Goal: Task Accomplishment & Management: Use online tool/utility

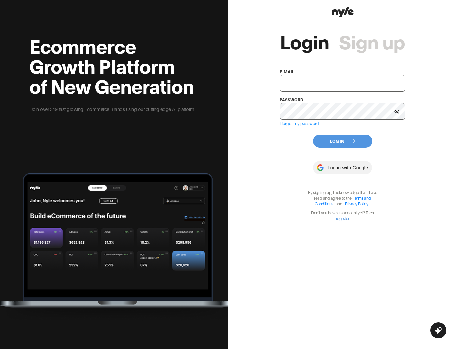
click at [299, 81] on input "text" at bounding box center [342, 83] width 125 height 17
type input "[EMAIL_ADDRESS][PERSON_NAME]"
click at [329, 144] on button "Log In" at bounding box center [342, 141] width 59 height 13
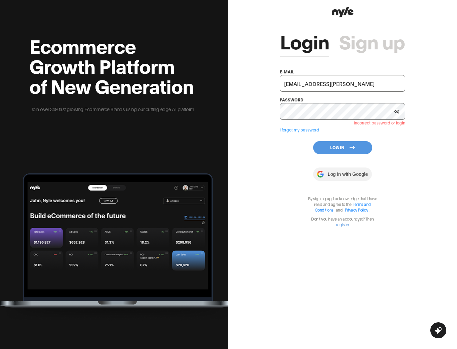
click at [329, 149] on button "Log In" at bounding box center [342, 147] width 59 height 13
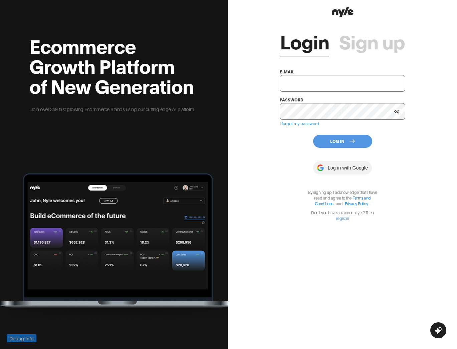
click at [302, 83] on input "text" at bounding box center [342, 83] width 125 height 17
type input "[EMAIL_ADDRESS][PERSON_NAME]"
click at [339, 140] on button "Log In" at bounding box center [342, 141] width 59 height 13
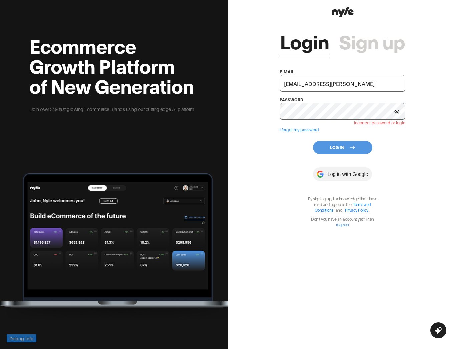
click at [327, 147] on button "Log In" at bounding box center [342, 147] width 59 height 13
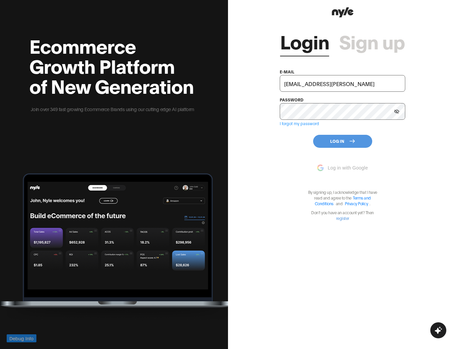
click at [397, 109] on icon at bounding box center [396, 111] width 5 height 4
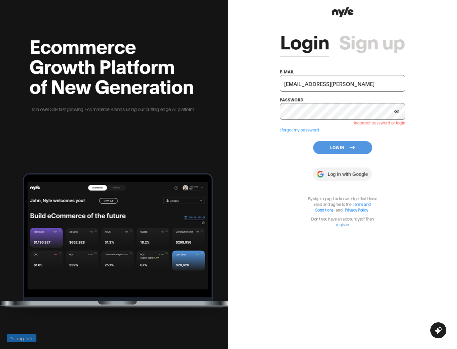
click at [316, 85] on input "uep@nyle.ai" at bounding box center [342, 83] width 125 height 17
click at [329, 150] on button "Log In" at bounding box center [342, 147] width 59 height 13
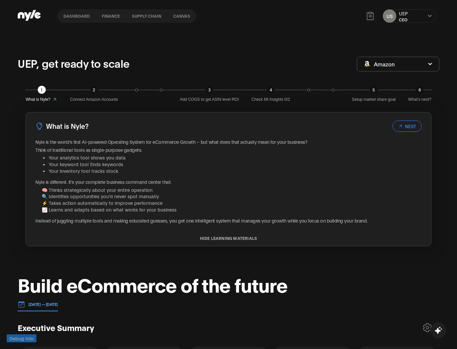
click at [157, 105] on div "1 What is Nyle? 2 Connect Amazon Accounts 3 Add COGS to get ASIN level ROI 4 Ch…" at bounding box center [228, 166] width 421 height 177
click at [181, 16] on button "Canvas" at bounding box center [181, 16] width 29 height 5
click at [75, 20] on nav "Dashboard finance Supply chain Canvas" at bounding box center [126, 15] width 139 height 13
click at [74, 15] on button "Dashboard" at bounding box center [76, 16] width 38 height 5
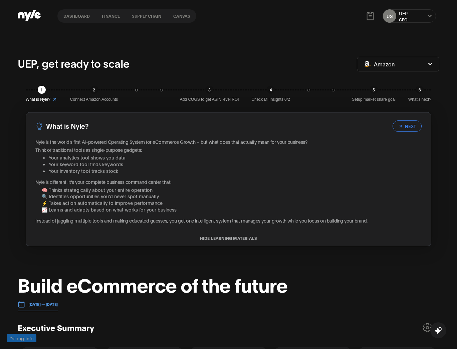
click at [394, 123] on button "NEXT" at bounding box center [406, 125] width 29 height 11
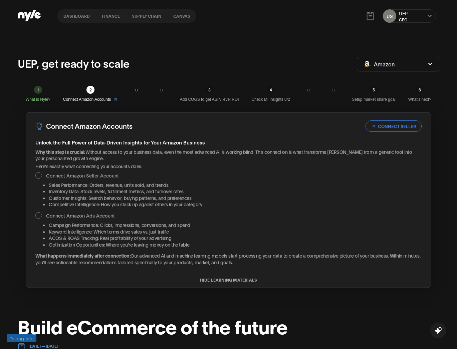
click at [374, 126] on icon at bounding box center [373, 126] width 2 height 2
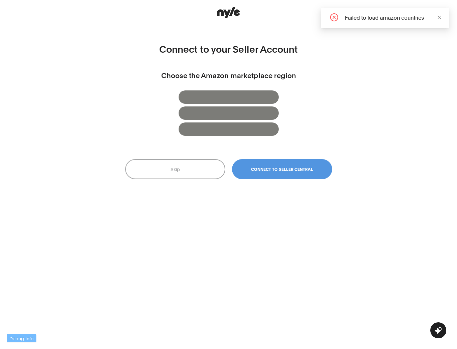
click at [184, 177] on button "Skip" at bounding box center [175, 169] width 100 height 20
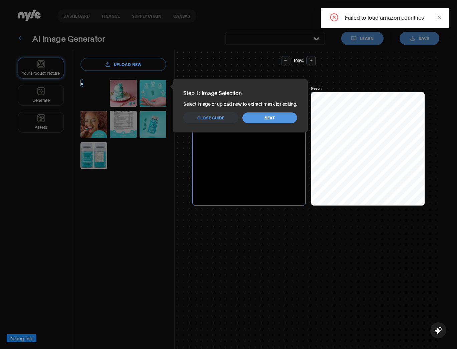
click at [275, 113] on button "Next" at bounding box center [269, 117] width 55 height 11
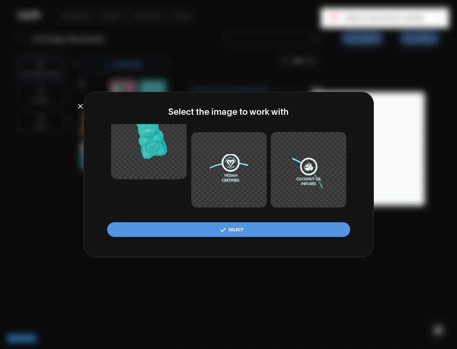
click at [270, 121] on div "Select the image to work with Select" at bounding box center [228, 175] width 290 height 166
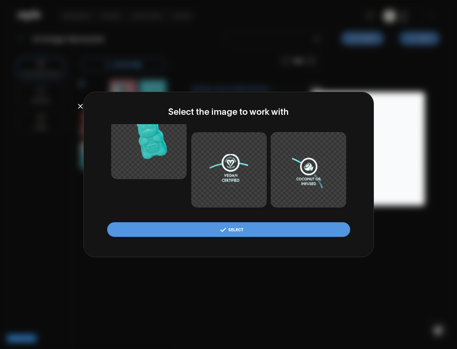
click at [258, 229] on button "Select" at bounding box center [228, 229] width 243 height 15
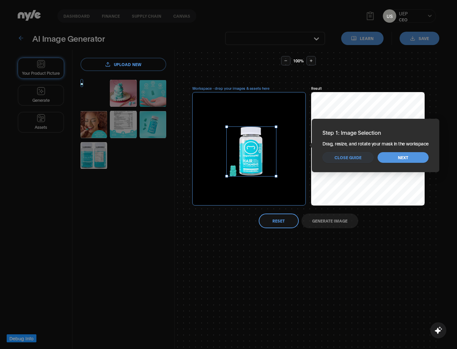
click at [353, 156] on span "Close guide" at bounding box center [347, 158] width 27 height 6
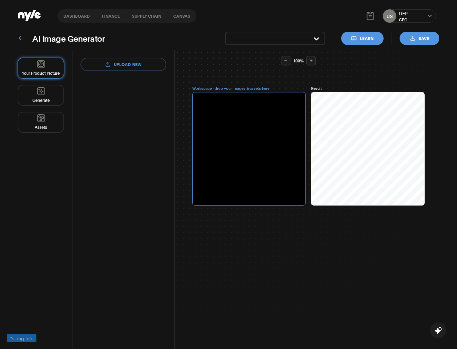
click at [177, 16] on button "Canvas" at bounding box center [181, 16] width 29 height 5
click at [77, 16] on button "Dashboard" at bounding box center [76, 16] width 38 height 5
click at [20, 40] on icon at bounding box center [21, 38] width 7 height 7
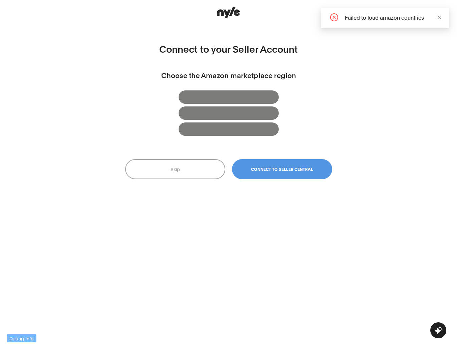
click at [209, 171] on button "Skip" at bounding box center [175, 169] width 100 height 20
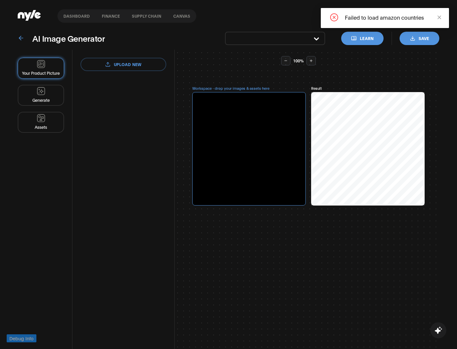
click at [439, 16] on icon "close" at bounding box center [439, 17] width 5 height 5
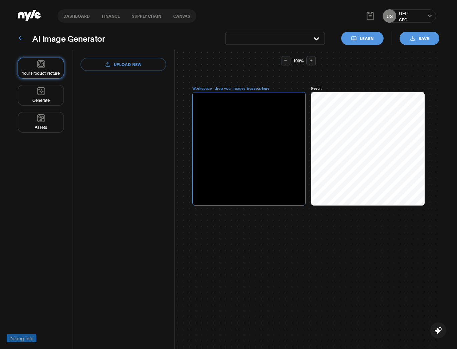
click at [143, 10] on nav "Dashboard finance Supply chain Canvas" at bounding box center [126, 15] width 139 height 13
click at [140, 17] on button "Supply chain" at bounding box center [146, 16] width 41 height 5
click at [178, 17] on button "Canvas" at bounding box center [181, 16] width 29 height 5
click at [105, 17] on button "finance" at bounding box center [111, 16] width 30 height 5
click at [74, 19] on nav "Dashboard finance Supply chain Canvas" at bounding box center [126, 15] width 139 height 13
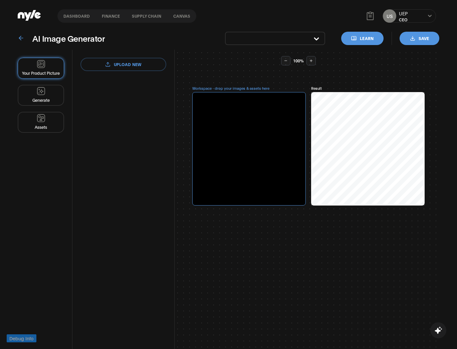
click at [351, 37] on button "Learn" at bounding box center [362, 38] width 42 height 13
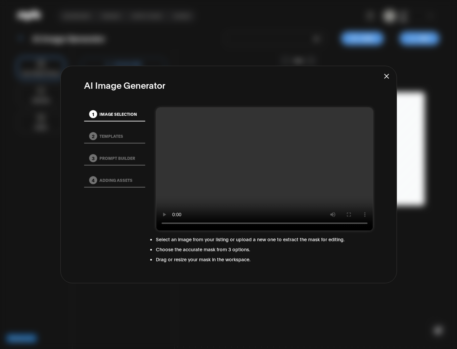
click at [386, 77] on icon "Close user guide" at bounding box center [386, 76] width 7 height 7
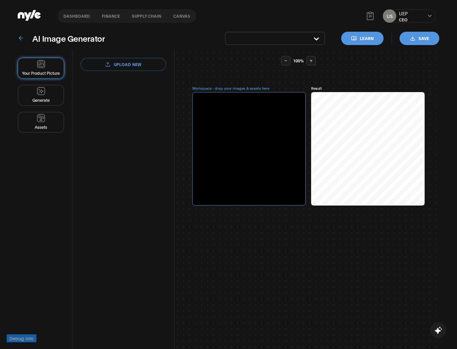
click at [274, 130] on div at bounding box center [248, 148] width 113 height 113
click at [44, 95] on button "Generate" at bounding box center [41, 95] width 46 height 21
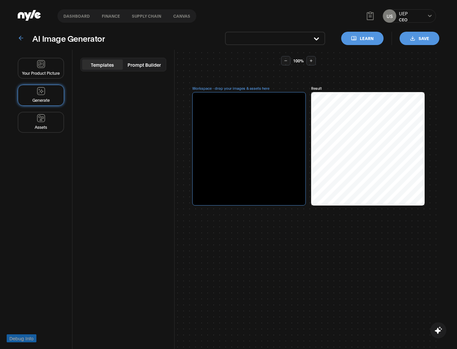
click at [22, 36] on icon at bounding box center [21, 38] width 7 height 7
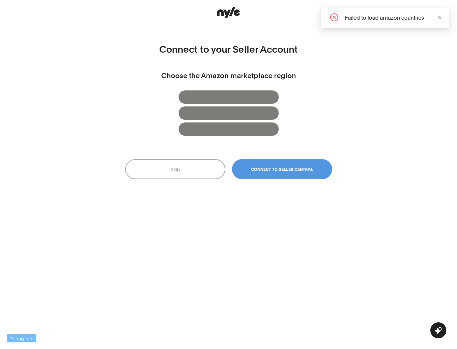
click at [173, 172] on button "Skip" at bounding box center [175, 169] width 100 height 20
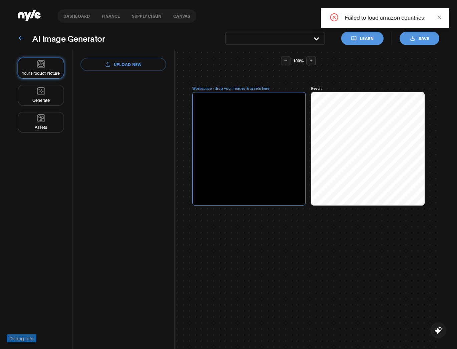
click at [142, 18] on button "Supply chain" at bounding box center [146, 16] width 41 height 5
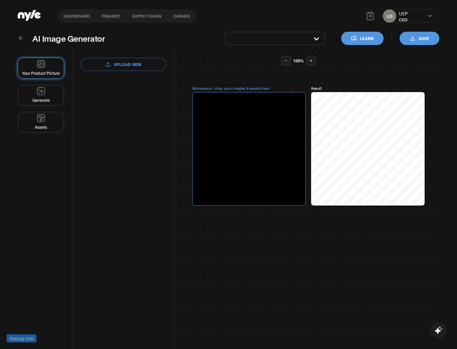
click at [181, 18] on nav "Dashboard finance Supply chain Canvas" at bounding box center [126, 15] width 139 height 13
click at [177, 19] on nav "Dashboard finance Supply chain Canvas" at bounding box center [126, 15] width 139 height 13
click at [55, 96] on button "Generate" at bounding box center [41, 95] width 46 height 21
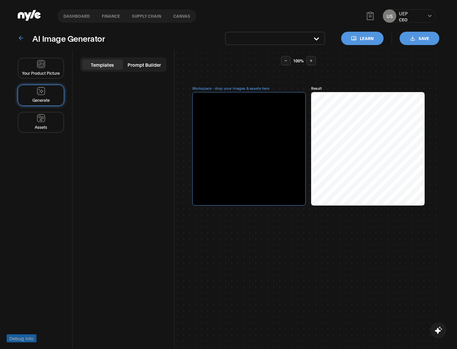
click at [142, 61] on button "Prompt Builder" at bounding box center [144, 64] width 41 height 10
click at [108, 65] on button "Templates" at bounding box center [102, 64] width 41 height 10
click at [103, 84] on div "Templates Prompt Builder" at bounding box center [123, 215] width 102 height 331
click at [147, 62] on button "Prompt Builder" at bounding box center [144, 64] width 41 height 10
click at [110, 97] on textarea "Prompt" at bounding box center [123, 107] width 86 height 38
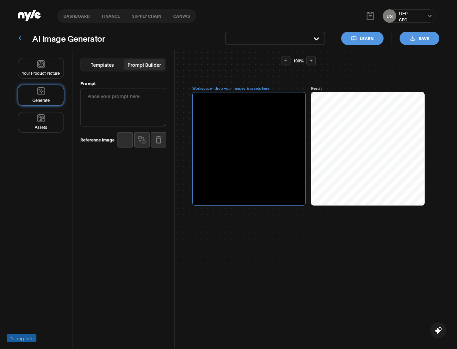
type textarea "и"
type textarea "т"
type textarea "choese"
type textarea "cheese"
click at [44, 121] on button "Assets" at bounding box center [41, 122] width 46 height 21
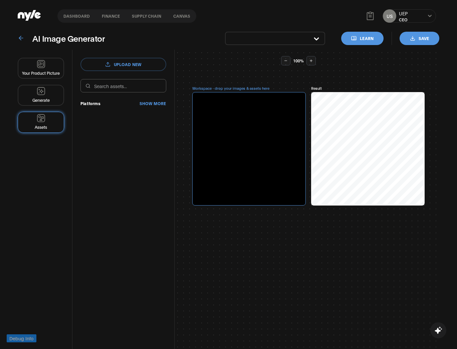
click at [109, 90] on input "text" at bounding box center [123, 85] width 86 height 13
click at [146, 101] on button "Show more" at bounding box center [152, 103] width 26 height 6
click at [314, 36] on div "button" at bounding box center [314, 38] width 9 height 7
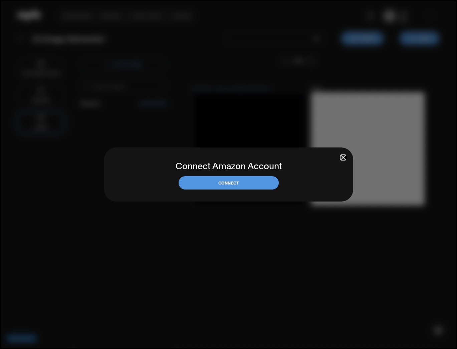
click at [231, 187] on button "Connect" at bounding box center [229, 182] width 100 height 13
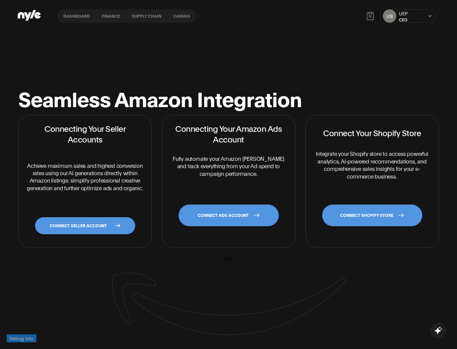
click at [286, 35] on div "Seamless Amazon Integration Connecting Your Seller Accounts Achieve maximum sal…" at bounding box center [228, 206] width 457 height 349
click at [69, 323] on div "Seamless Amazon Integration Connecting Your Seller Accounts Achieve maximum sal…" at bounding box center [229, 211] width 434 height 293
click at [148, 16] on button "Supply chain" at bounding box center [146, 16] width 41 height 5
click at [81, 16] on button "Dashboard" at bounding box center [76, 16] width 38 height 5
click at [25, 19] on icon at bounding box center [29, 15] width 23 height 11
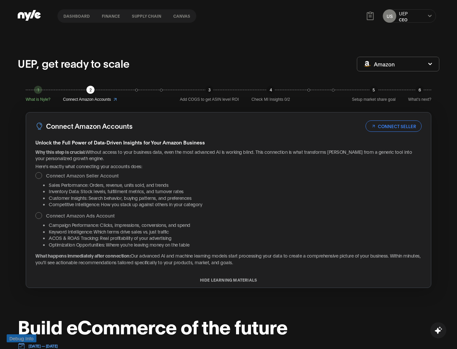
click at [177, 19] on nav "Dashboard finance Supply chain Canvas" at bounding box center [126, 15] width 139 height 13
click at [174, 15] on button "Canvas" at bounding box center [181, 16] width 29 height 5
click at [382, 127] on button "CONNECT SELLER" at bounding box center [393, 125] width 56 height 11
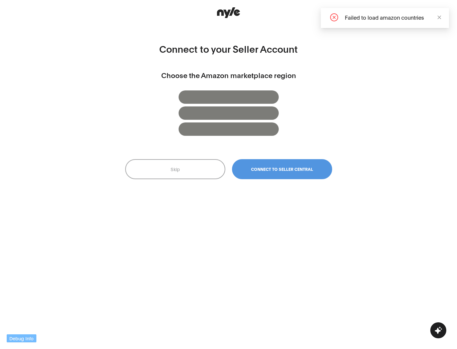
click at [286, 170] on span "Connect to Seller Central" at bounding box center [282, 169] width 62 height 5
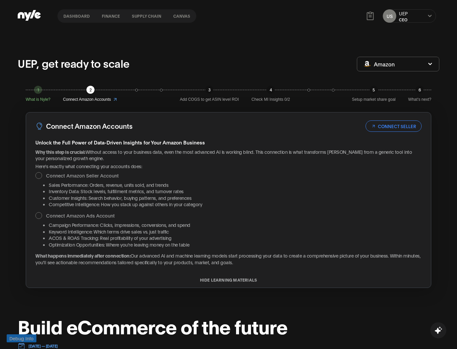
click at [389, 127] on button "CONNECT SELLER" at bounding box center [393, 125] width 56 height 11
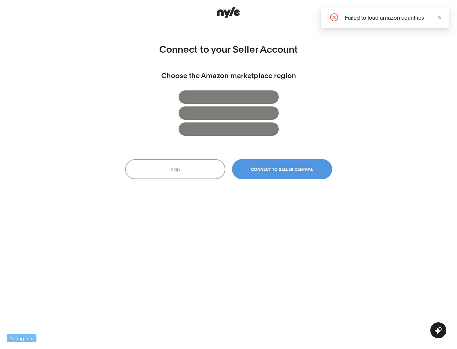
click at [299, 163] on button "Connect to Seller Central" at bounding box center [282, 169] width 100 height 20
click at [205, 169] on button "Skip" at bounding box center [175, 169] width 100 height 20
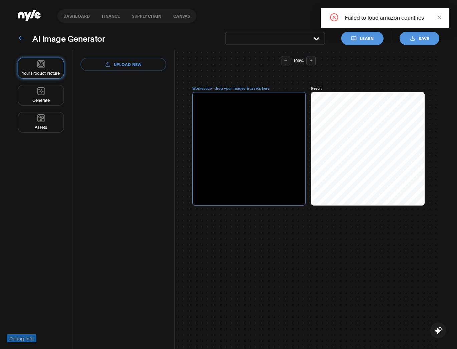
click at [140, 55] on div "upload new reset" at bounding box center [123, 215] width 102 height 331
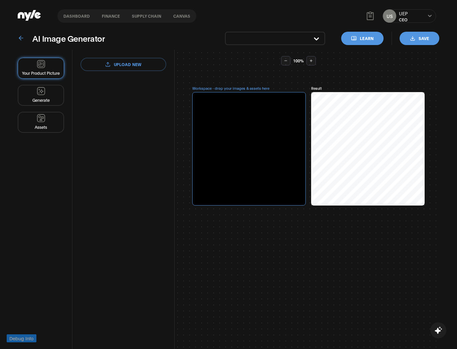
click at [47, 81] on ul "Your Product Picture Generate Assets" at bounding box center [41, 95] width 46 height 75
click at [45, 95] on button "Generate" at bounding box center [41, 95] width 46 height 21
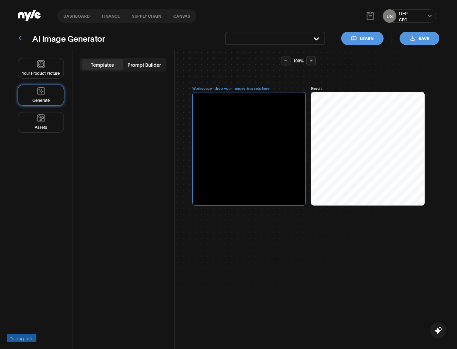
click at [56, 70] on button "Your Product Picture" at bounding box center [41, 68] width 46 height 21
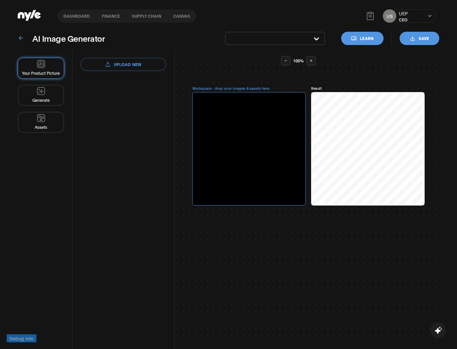
click at [49, 94] on button "Generate" at bounding box center [41, 95] width 46 height 21
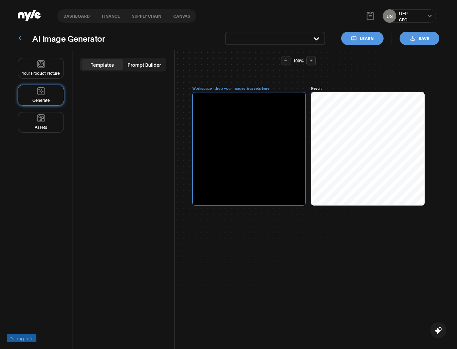
click at [139, 68] on button "Prompt Builder" at bounding box center [144, 64] width 41 height 10
click at [138, 107] on textarea "Prompt" at bounding box center [123, 107] width 86 height 38
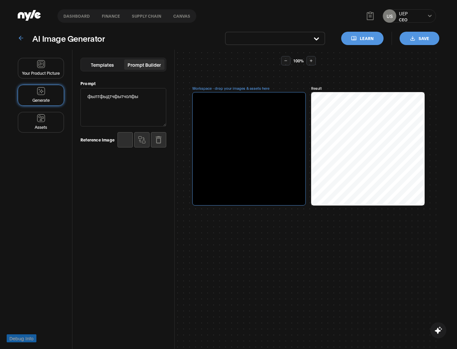
type textarea "фылтфыдтчфытчолфыч"
type textarea "sdfsldf,;sdfc"
click at [127, 194] on div "Templates Prompt Builder Prompt sdfsldf,;sdfc Reference Image" at bounding box center [123, 215] width 102 height 331
click at [125, 139] on button "button" at bounding box center [124, 139] width 15 height 15
click at [35, 119] on button "Assets" at bounding box center [41, 122] width 46 height 21
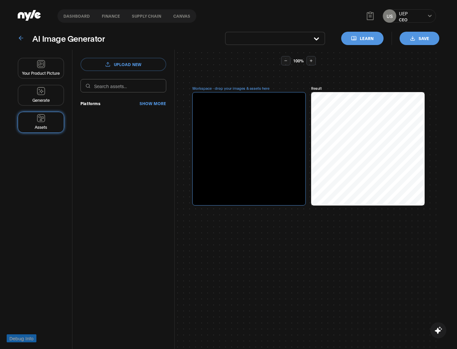
click at [41, 70] on button "Your Product Picture" at bounding box center [41, 68] width 46 height 21
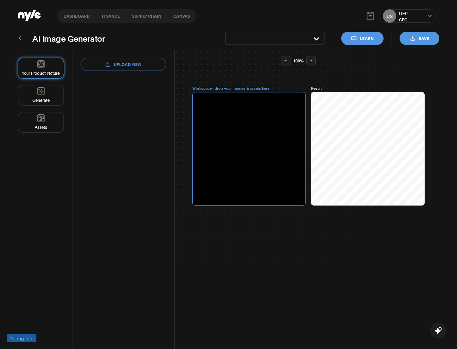
click at [17, 34] on div "AI Image Generator Learn Save Your Product Picture Generate Assets upload new r…" at bounding box center [228, 206] width 457 height 349
click at [21, 39] on icon at bounding box center [21, 38] width 7 height 7
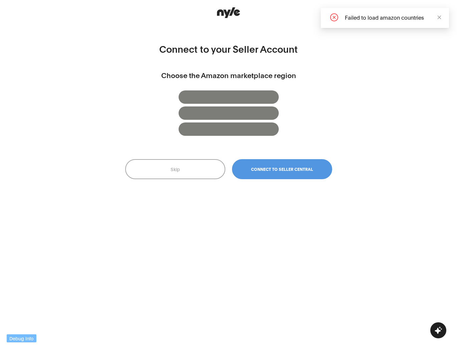
click at [278, 171] on span "Connect to Seller Central" at bounding box center [282, 169] width 62 height 5
click at [187, 169] on button "Skip" at bounding box center [175, 169] width 100 height 20
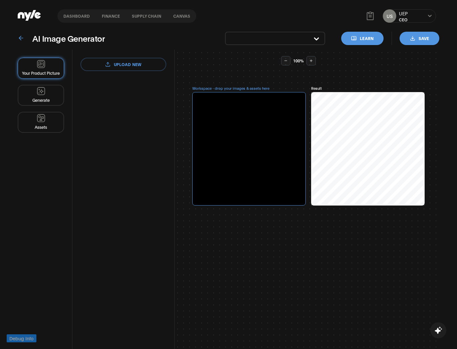
click at [142, 63] on label "upload new" at bounding box center [123, 64] width 86 height 13
click at [0, 0] on input "upload new" at bounding box center [0, 0] width 0 height 0
click at [182, 17] on button "Canvas" at bounding box center [181, 16] width 29 height 5
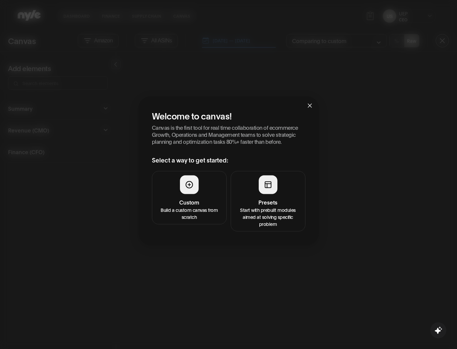
click at [270, 190] on div at bounding box center [268, 185] width 19 height 19
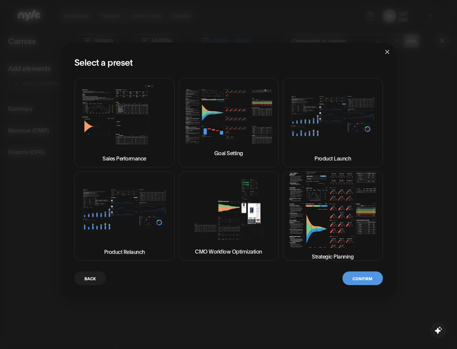
click at [230, 116] on img at bounding box center [228, 116] width 89 height 56
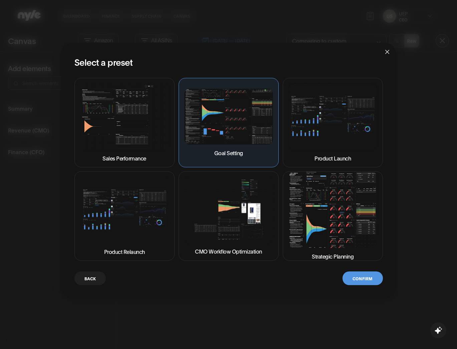
click at [371, 282] on button "Confirm" at bounding box center [362, 279] width 40 height 14
